Goal: Task Accomplishment & Management: Use online tool/utility

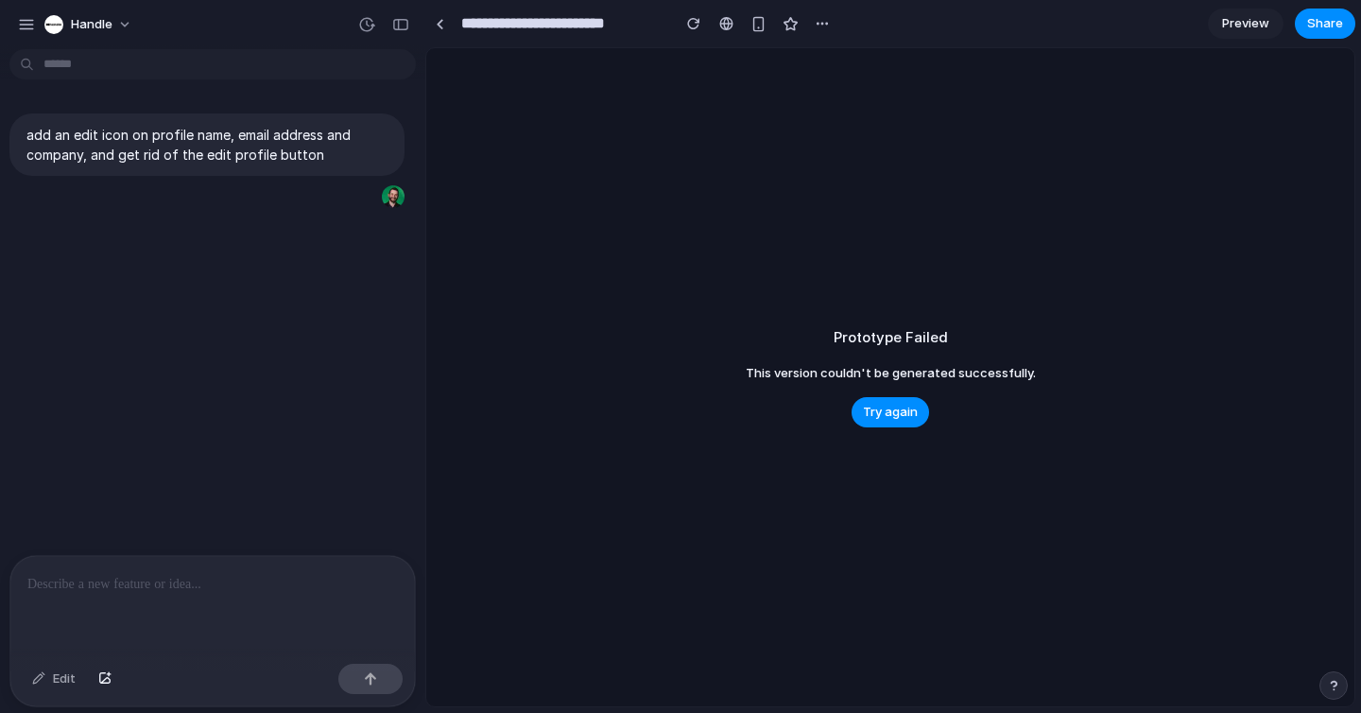
click at [190, 279] on div "Settings Invite members Change theme Sign out" at bounding box center [680, 356] width 1361 height 713
click at [904, 417] on span "Try again" at bounding box center [890, 412] width 55 height 19
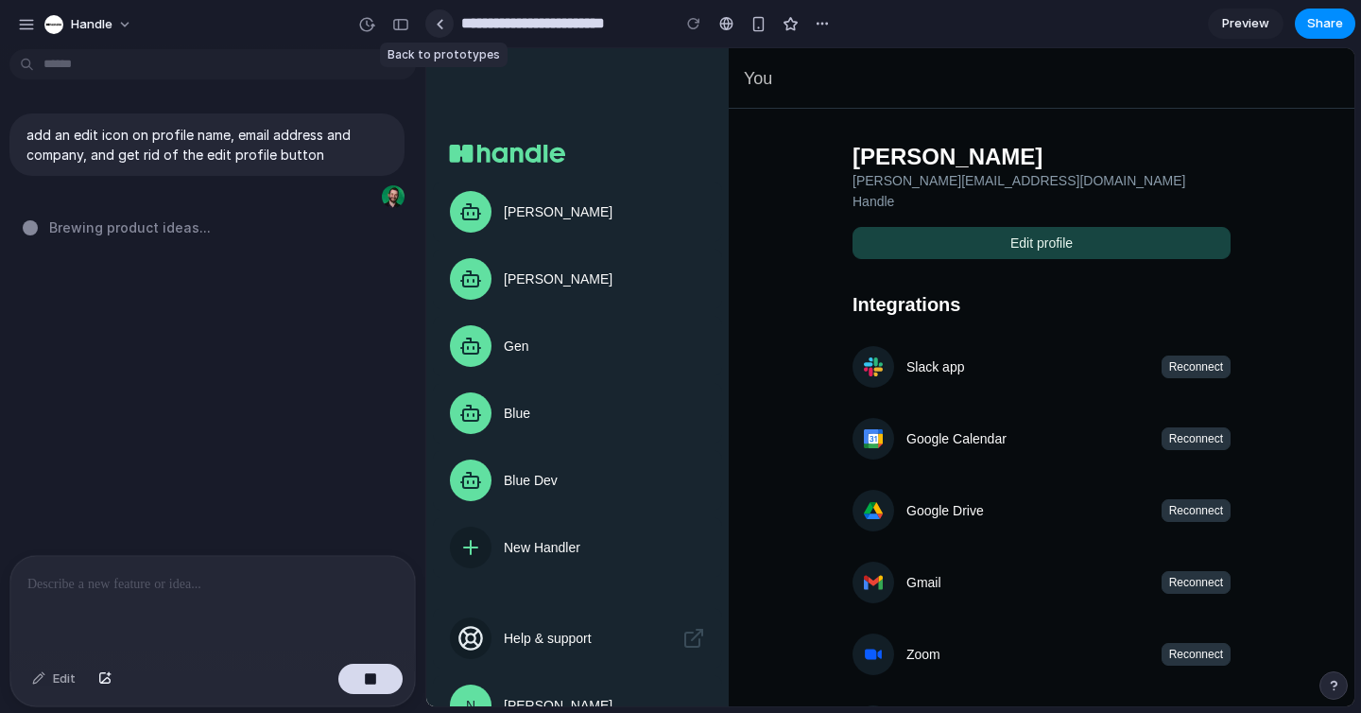
click at [443, 23] on div at bounding box center [440, 24] width 9 height 10
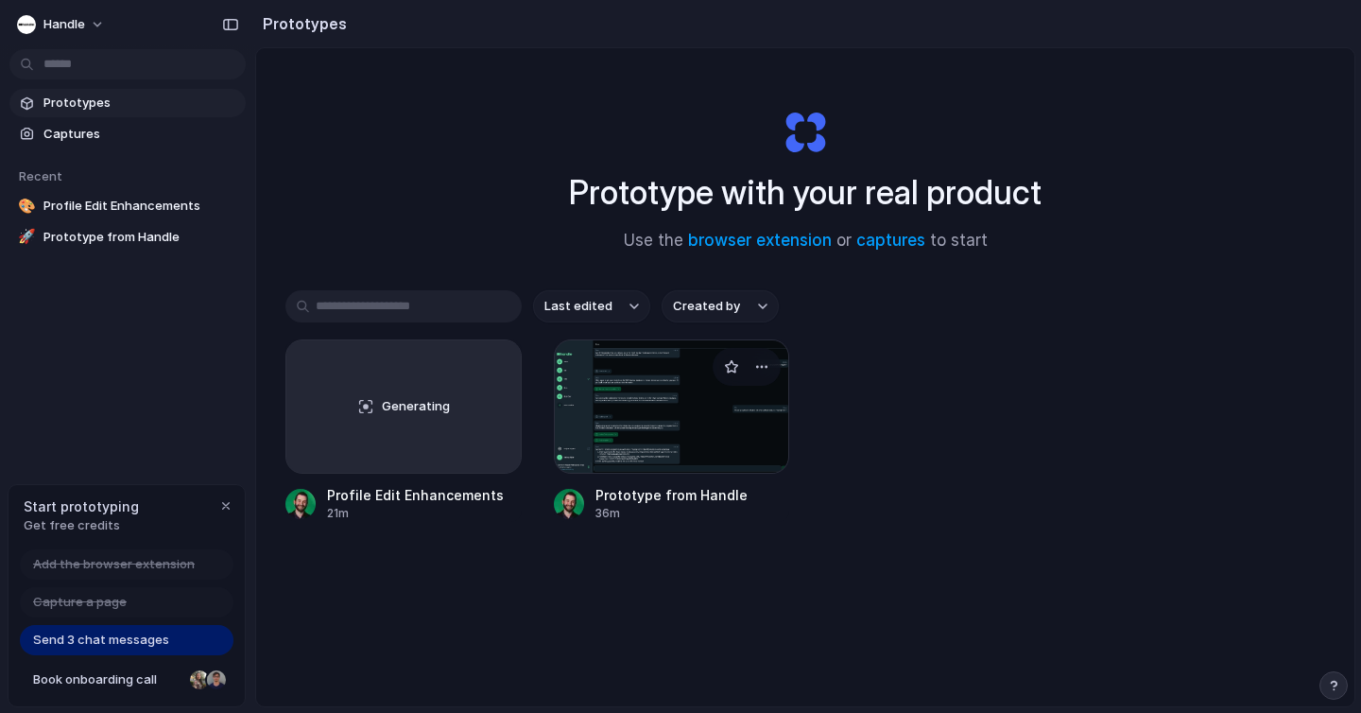
click at [675, 407] on div at bounding box center [672, 406] width 236 height 134
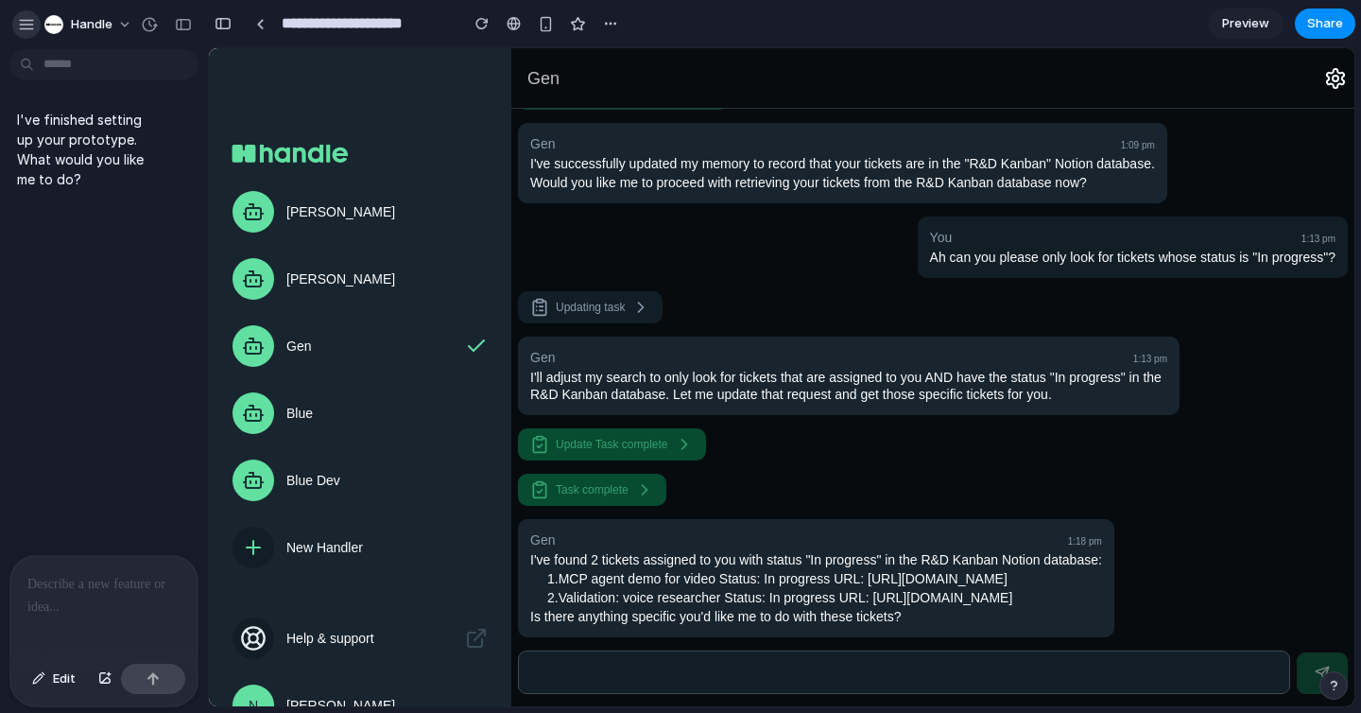
click at [24, 21] on div "button" at bounding box center [26, 24] width 17 height 17
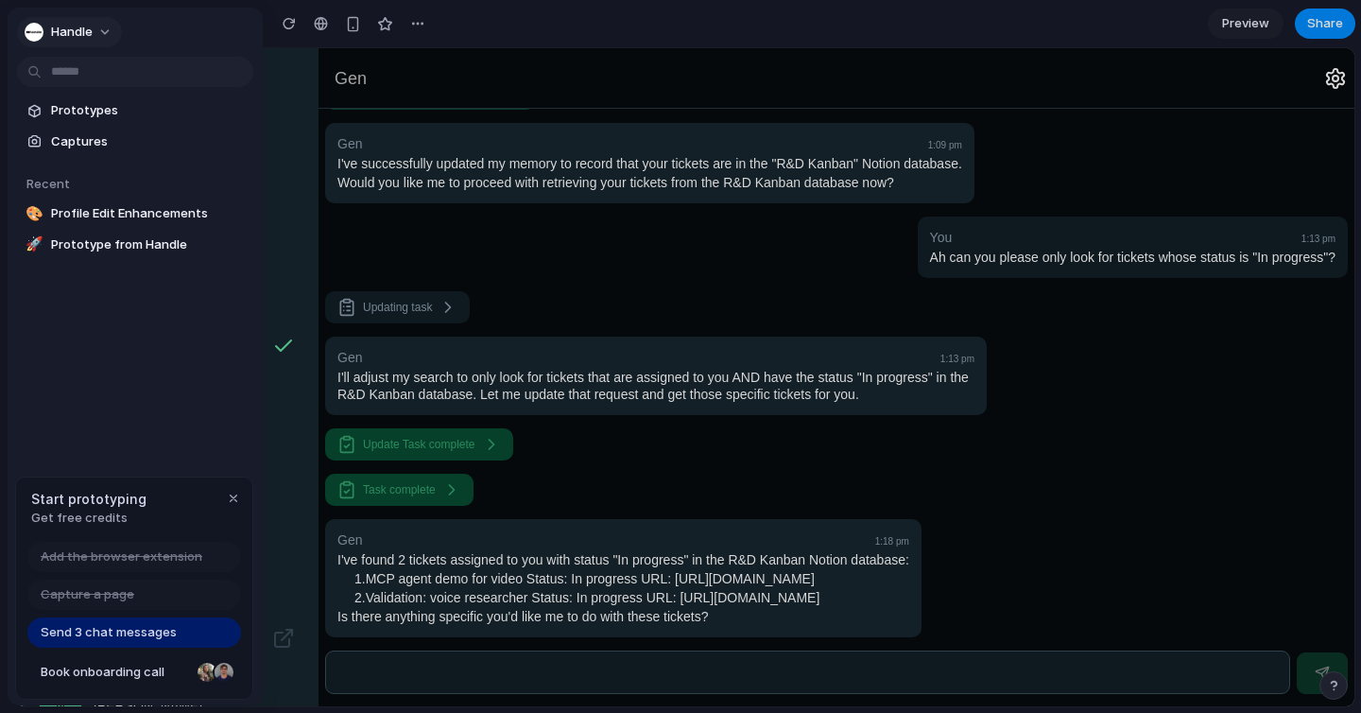
click at [50, 26] on div "Handle" at bounding box center [59, 32] width 68 height 19
click at [35, 30] on div "Settings Invite members Change theme Sign out" at bounding box center [680, 356] width 1361 height 713
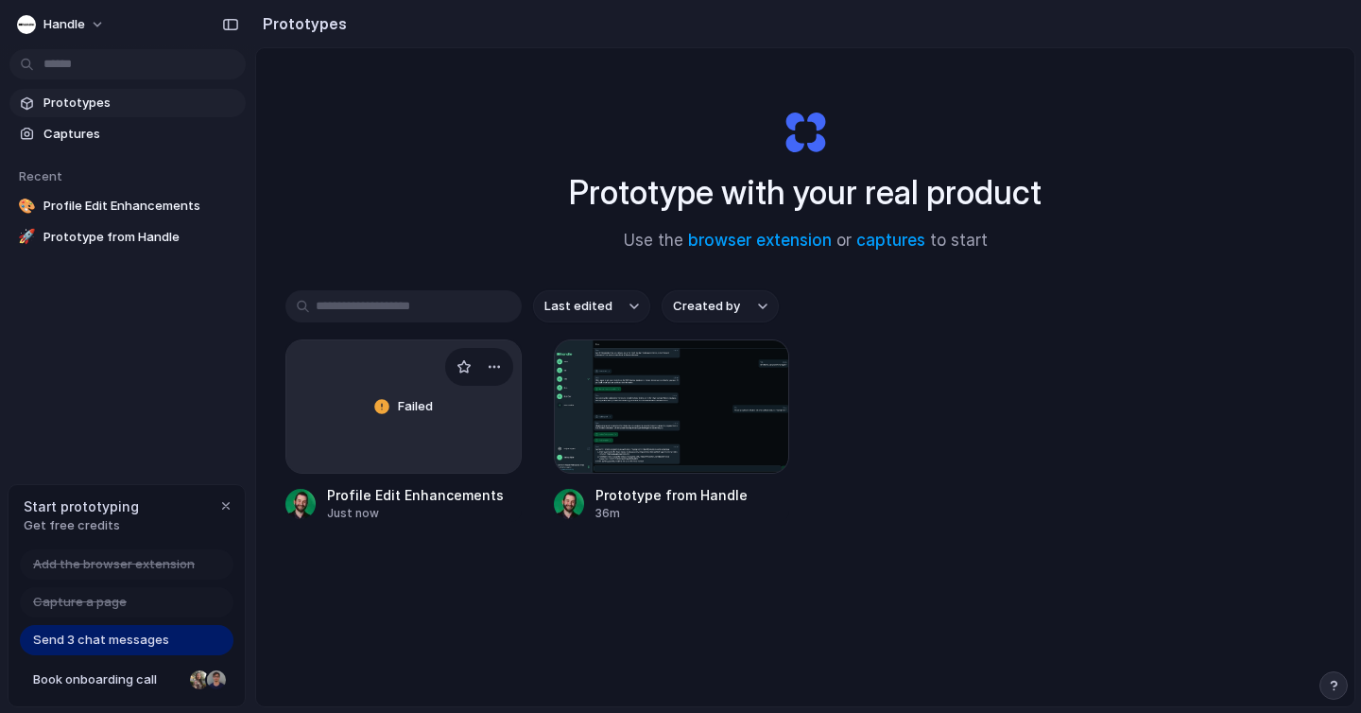
click at [402, 442] on div "Failed" at bounding box center [403, 406] width 234 height 132
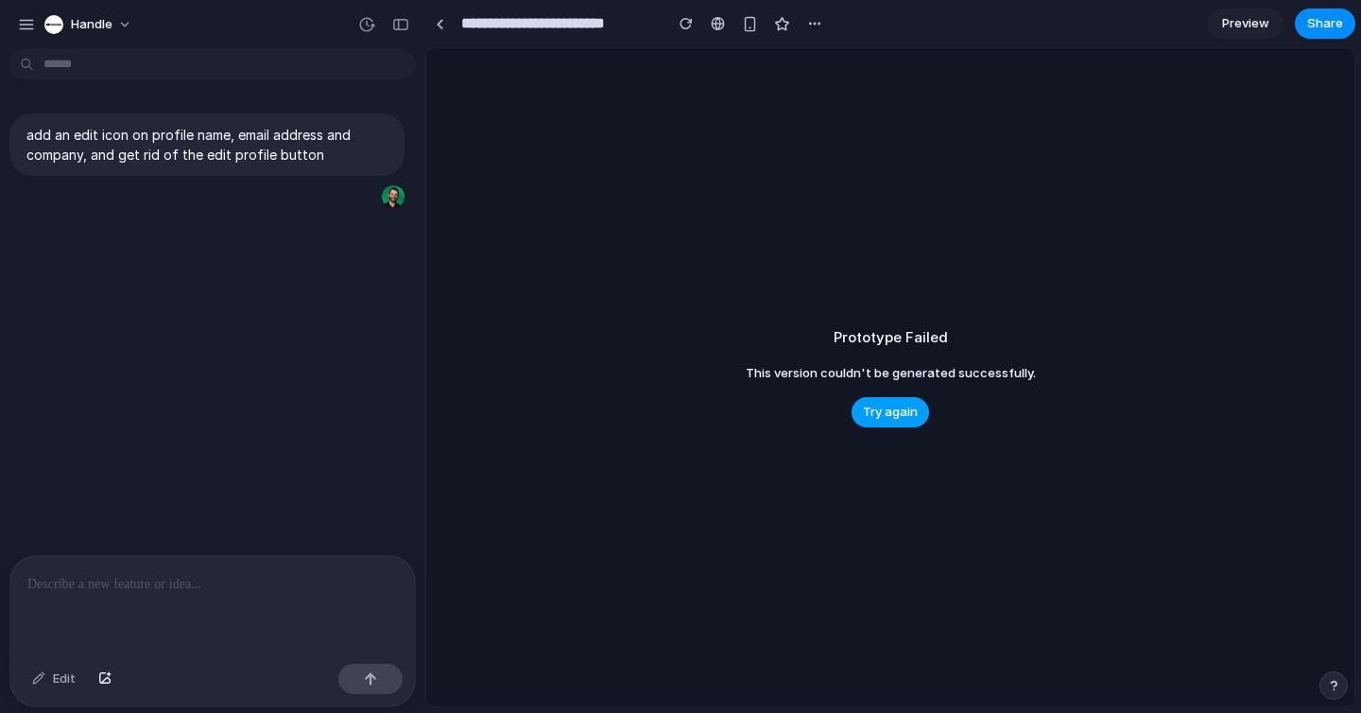
click at [913, 416] on span "Try again" at bounding box center [890, 412] width 55 height 19
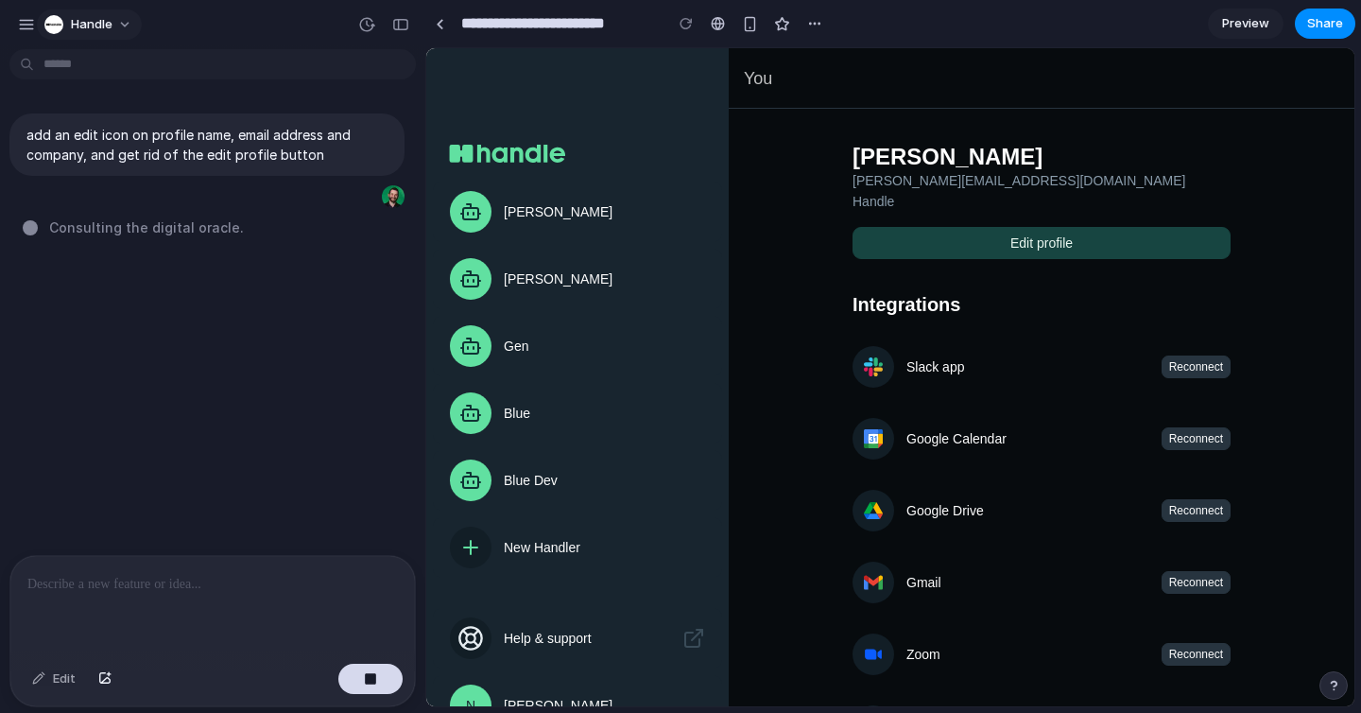
click at [116, 24] on button "Handle" at bounding box center [89, 24] width 105 height 30
click at [22, 24] on div "Settings Invite members Change theme Sign out" at bounding box center [680, 356] width 1361 height 713
click at [26, 24] on div "button" at bounding box center [26, 24] width 17 height 17
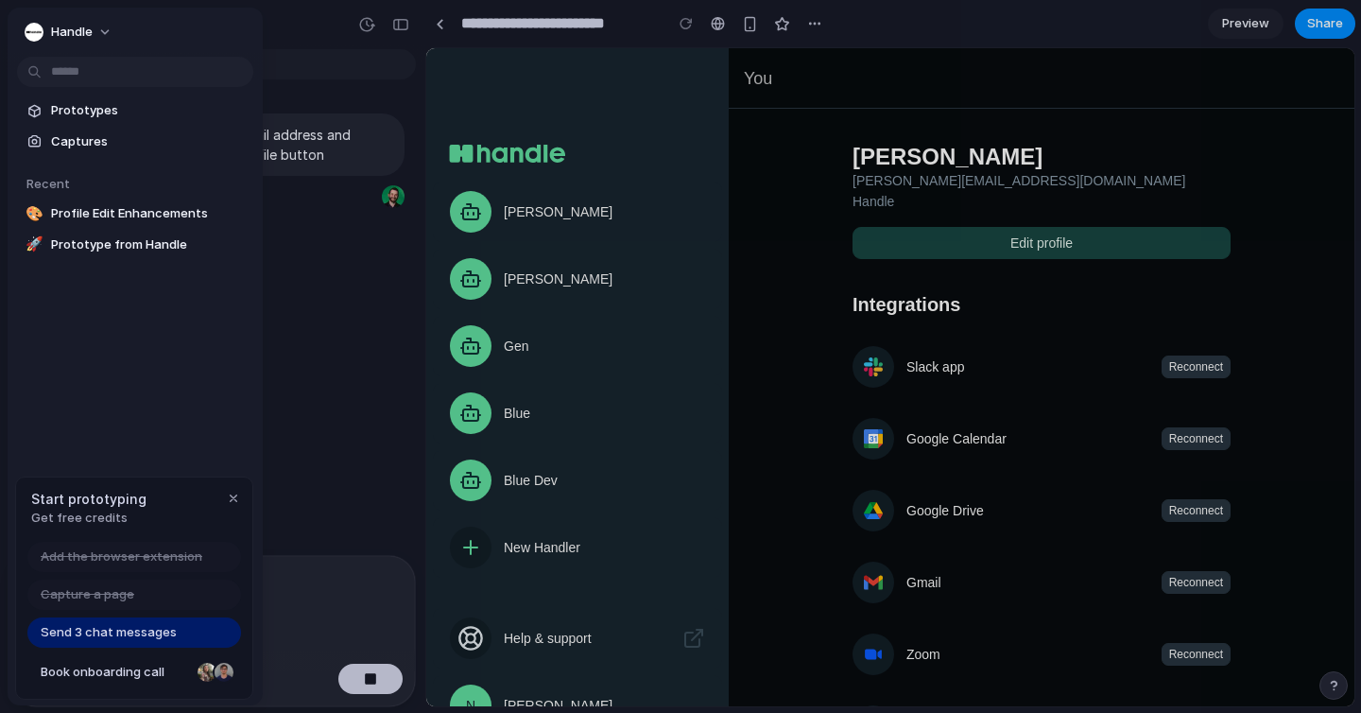
click at [110, 627] on span "Send 3 chat messages" at bounding box center [109, 632] width 136 height 19
click at [315, 514] on div "add an edit icon on profile name, email address and company, and get rid of the…" at bounding box center [207, 306] width 414 height 498
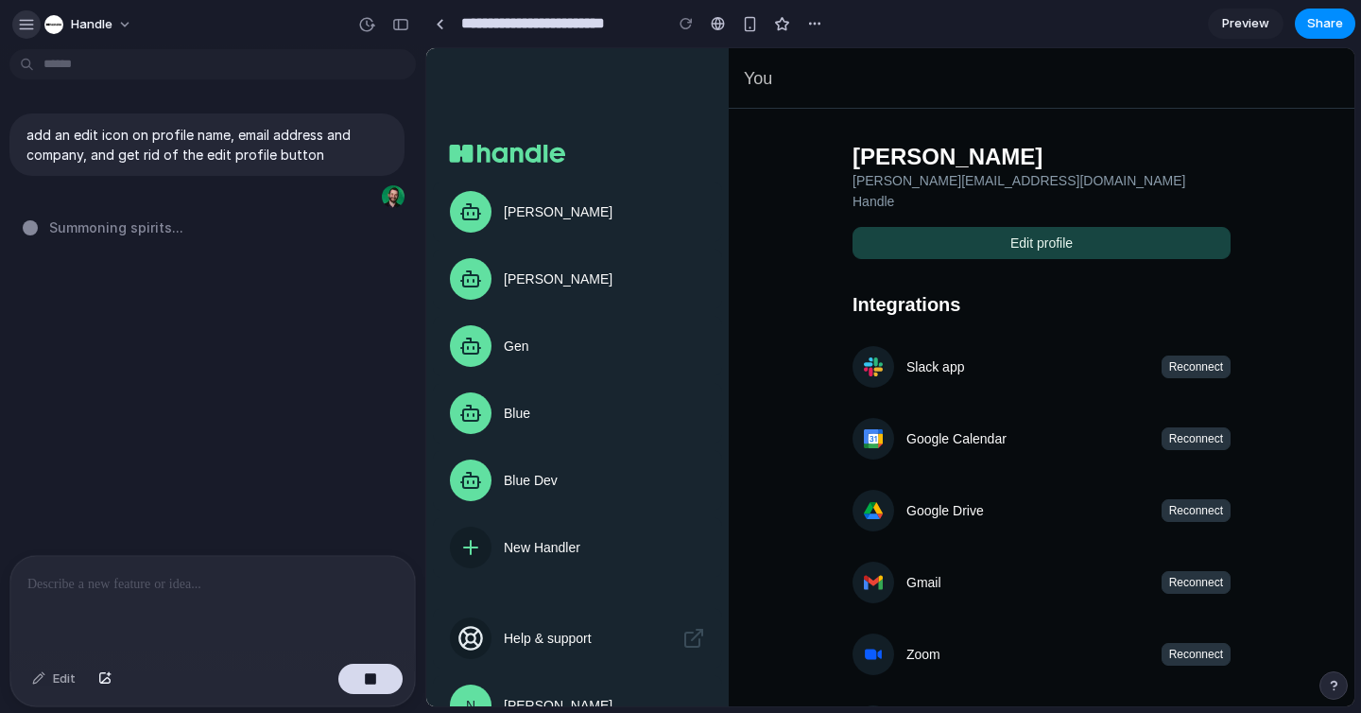
click at [32, 29] on div "button" at bounding box center [26, 24] width 17 height 17
